Goal: Complete application form

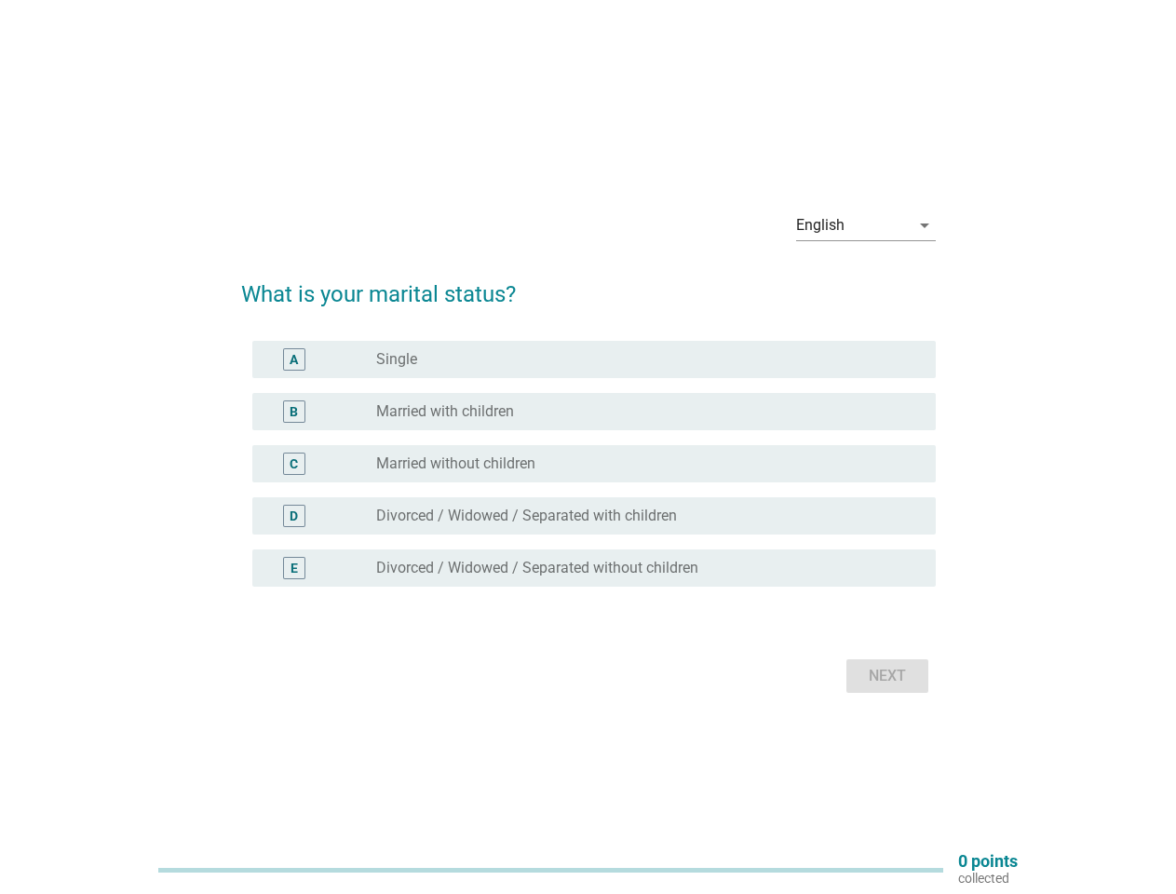
click at [589, 447] on div "C radio_button_unchecked Married without children" at bounding box center [594, 463] width 684 height 37
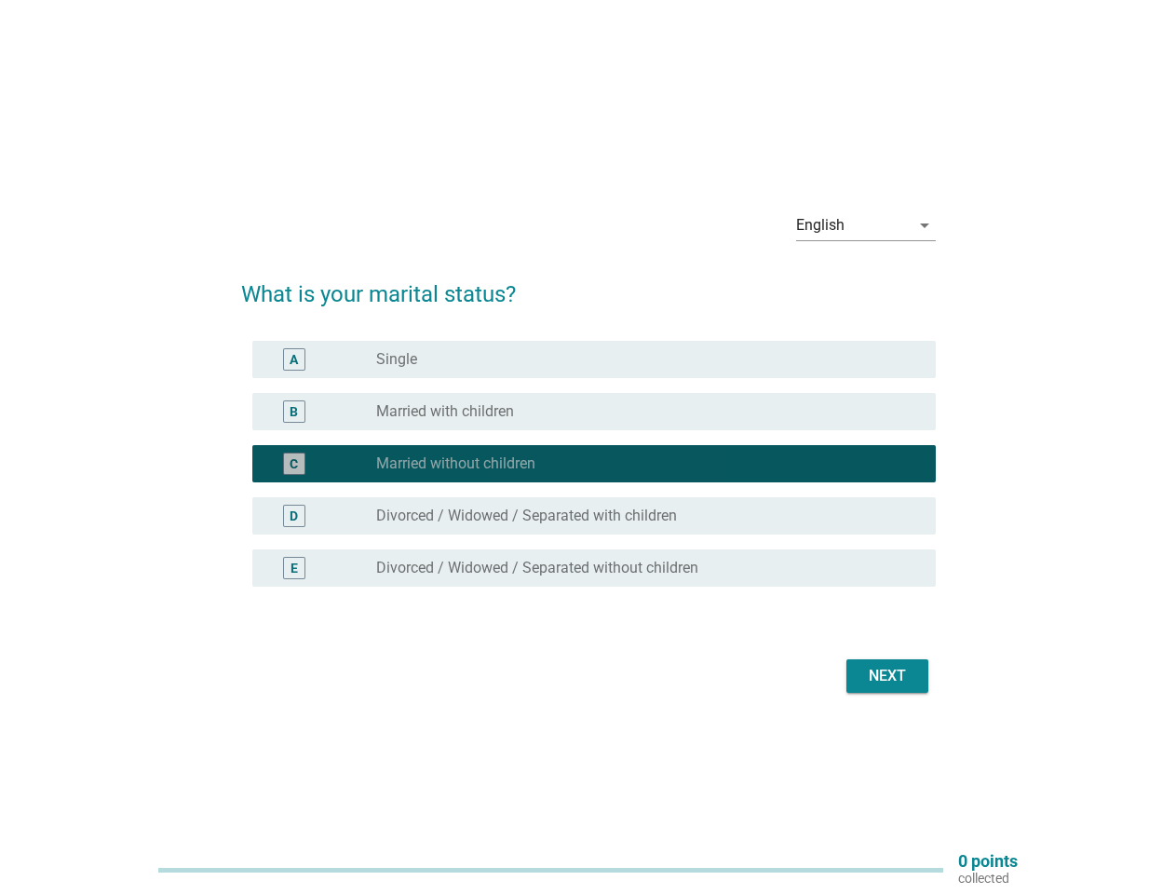
click at [866, 225] on div "English" at bounding box center [853, 226] width 114 height 30
click at [589, 475] on div "C radio_button_checked Married without children" at bounding box center [594, 463] width 684 height 37
click at [589, 464] on div "radio_button_checked Married without children" at bounding box center [641, 464] width 530 height 19
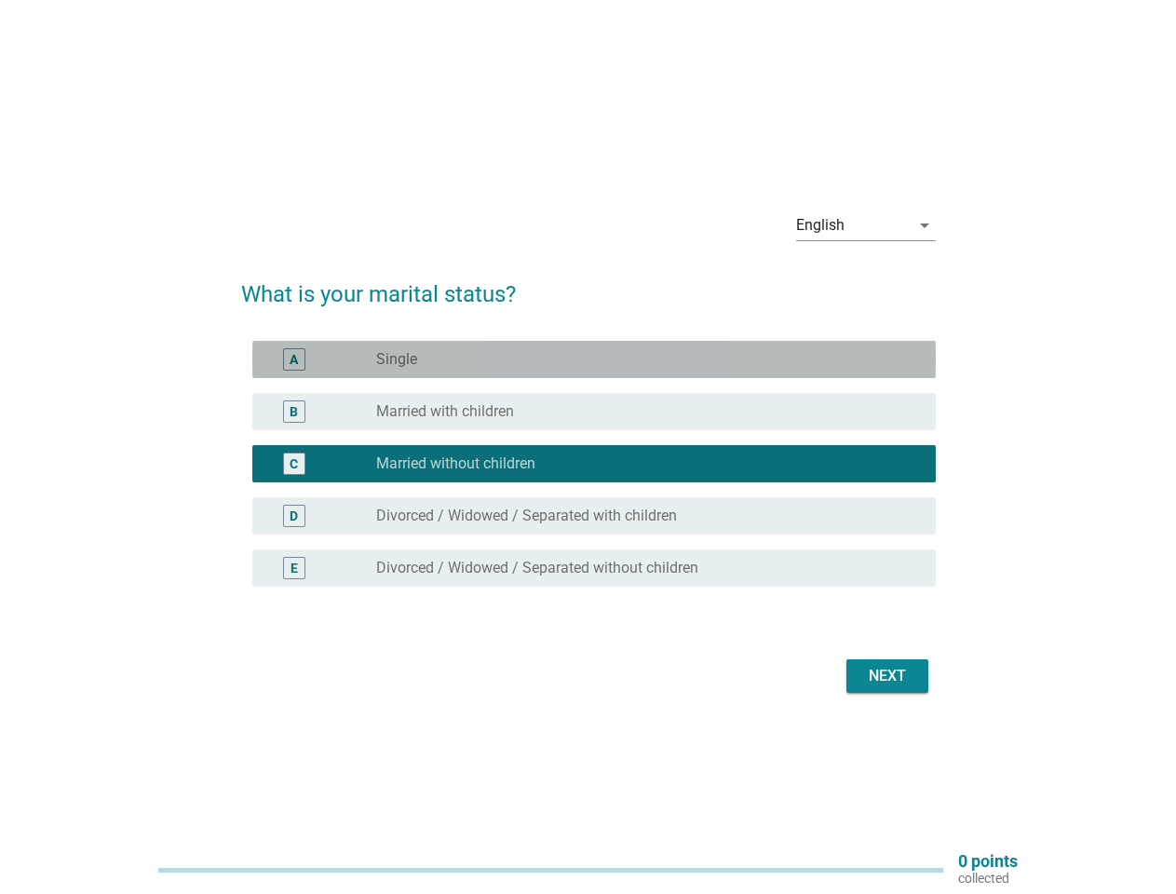
click at [594, 360] on div "radio_button_unchecked Single" at bounding box center [641, 359] width 530 height 19
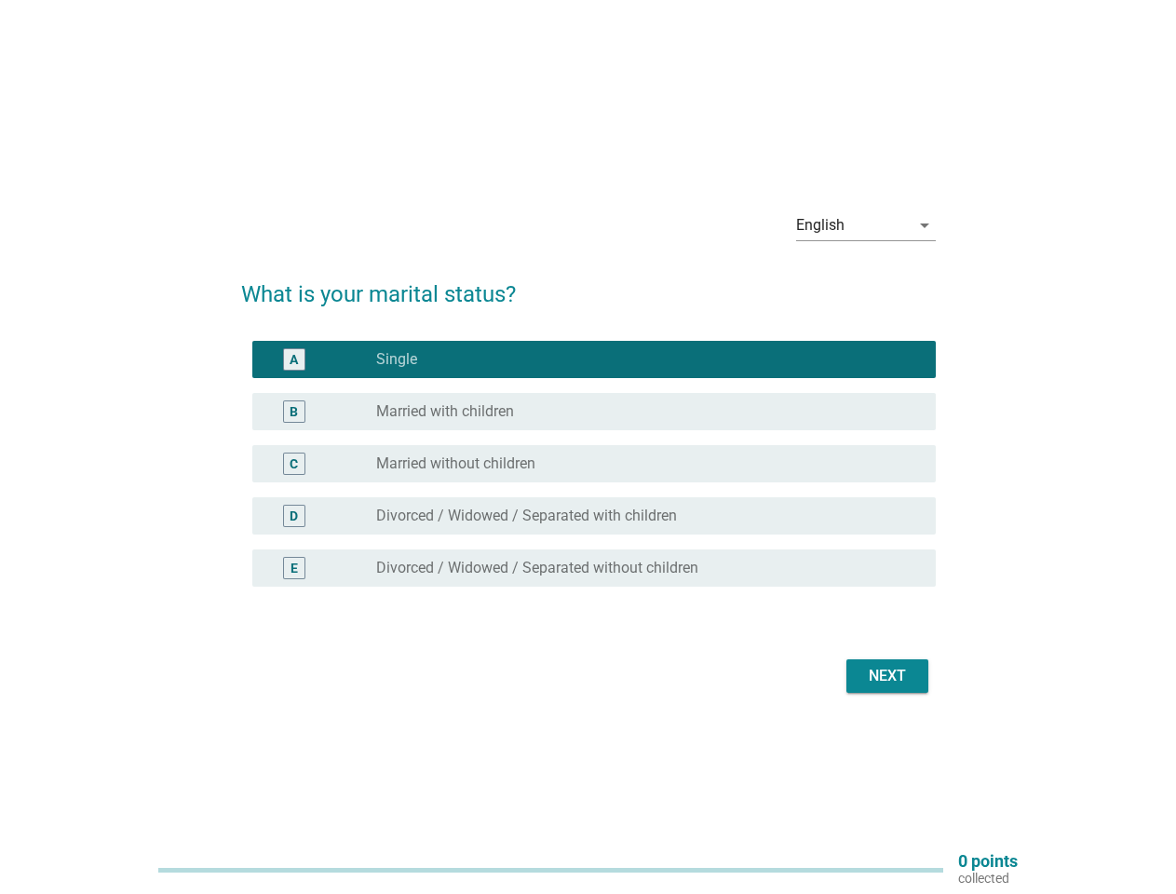
click at [397, 360] on label "Single" at bounding box center [396, 359] width 41 height 19
click at [594, 412] on div "radio_button_unchecked Married with children" at bounding box center [641, 411] width 530 height 19
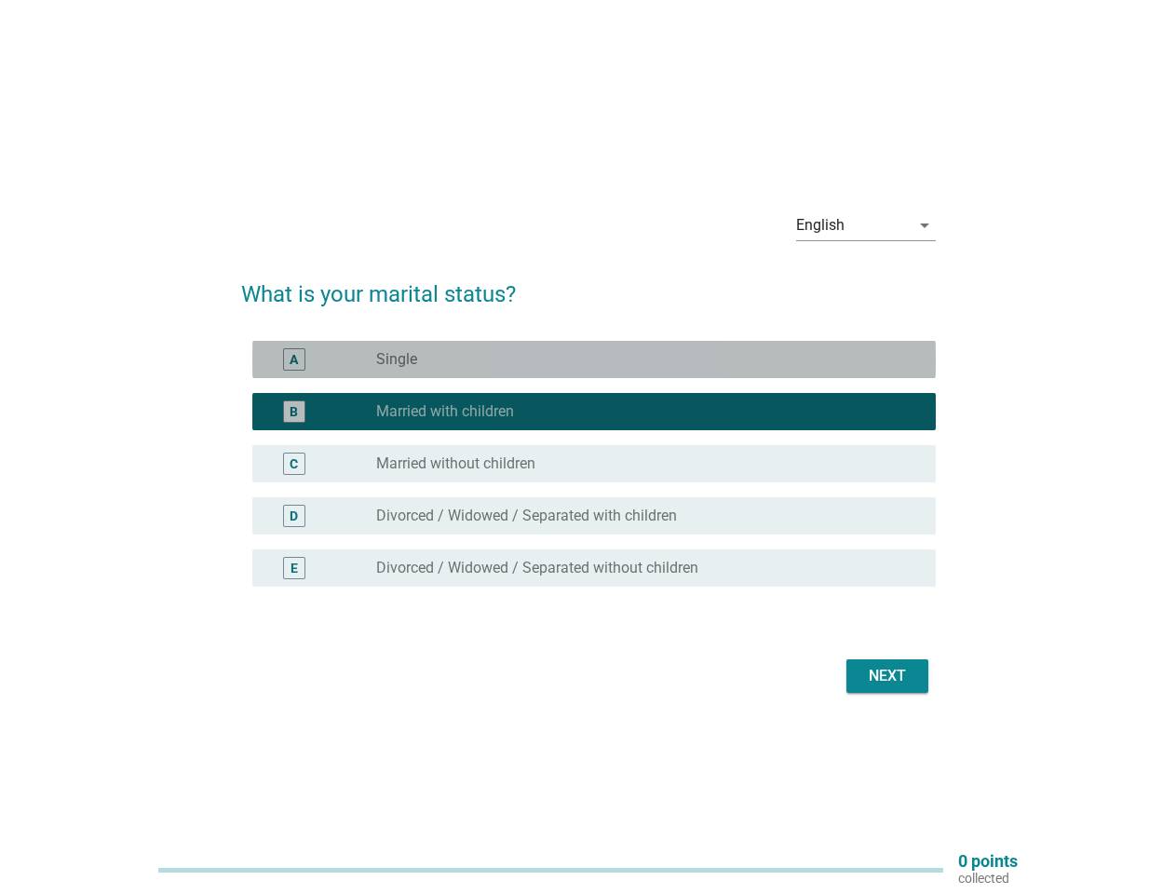
click at [445, 412] on label "Married with children" at bounding box center [445, 411] width 138 height 19
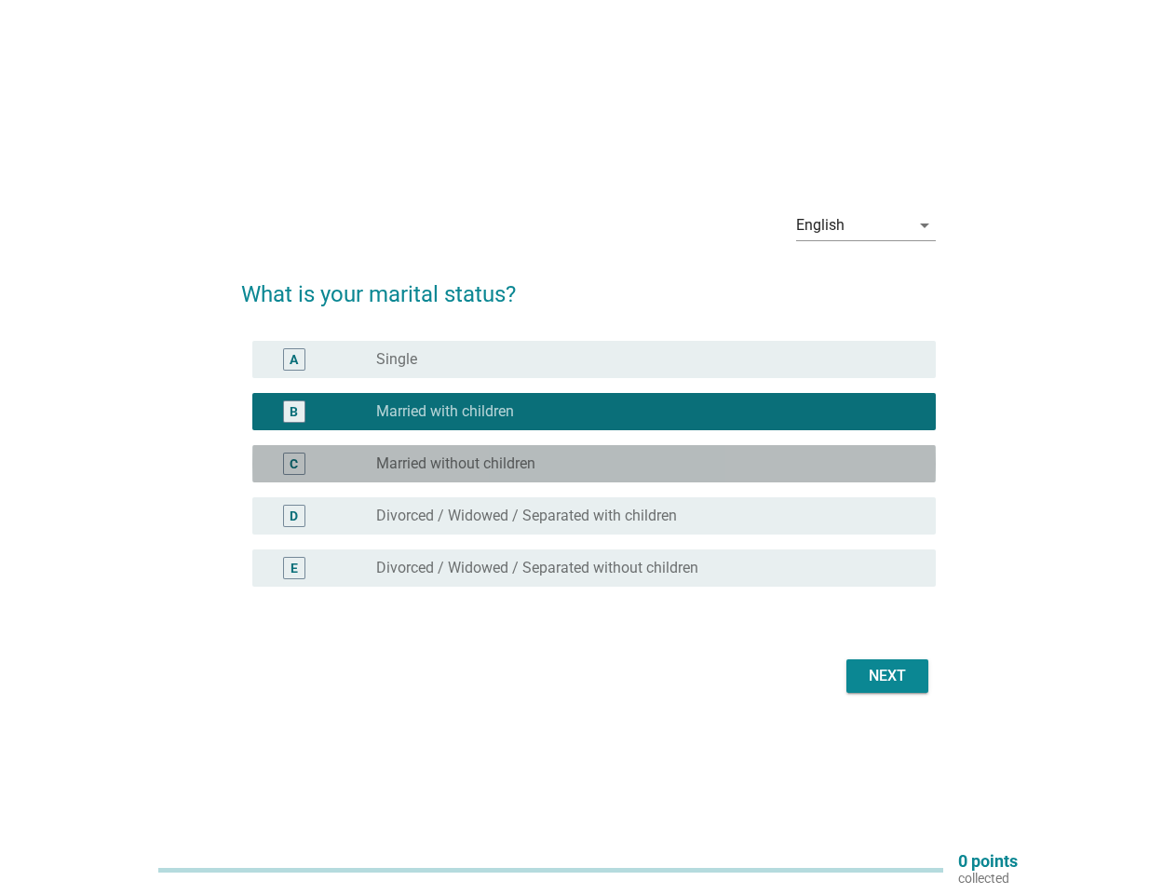
click at [594, 464] on div "radio_button_unchecked Married without children" at bounding box center [641, 464] width 530 height 19
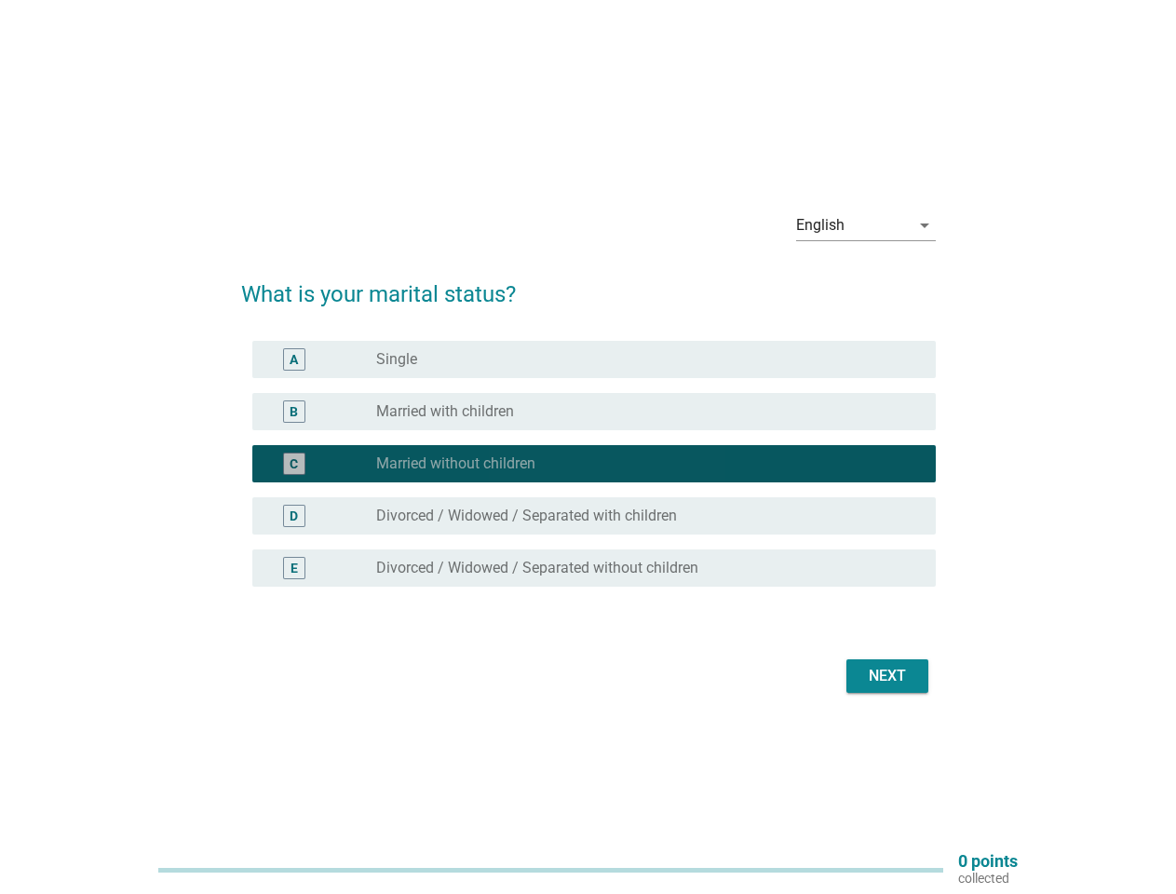
click at [455, 464] on label "Married without children" at bounding box center [455, 464] width 159 height 19
